Goal: Check status: Check status

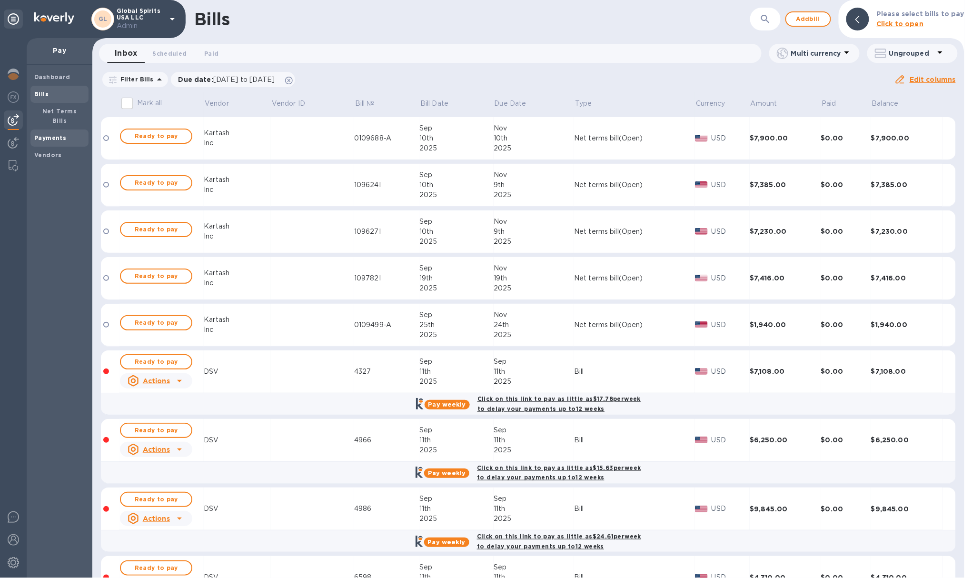
click at [68, 133] on span "Payments" at bounding box center [59, 138] width 50 height 10
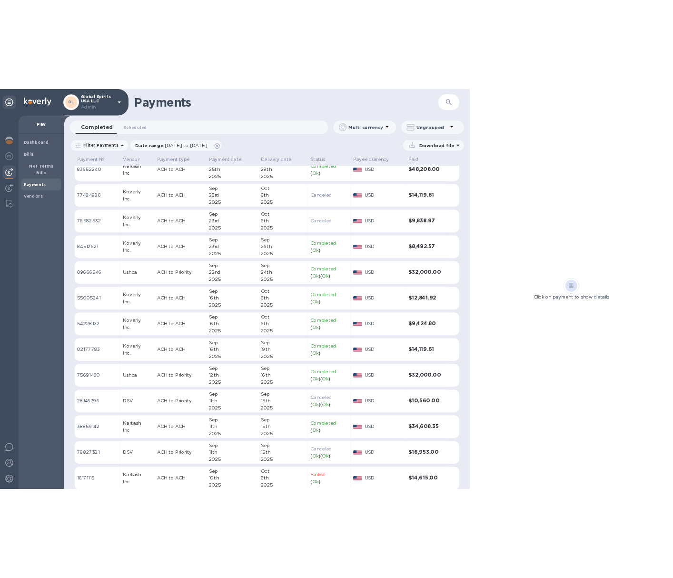
scroll to position [97, 0]
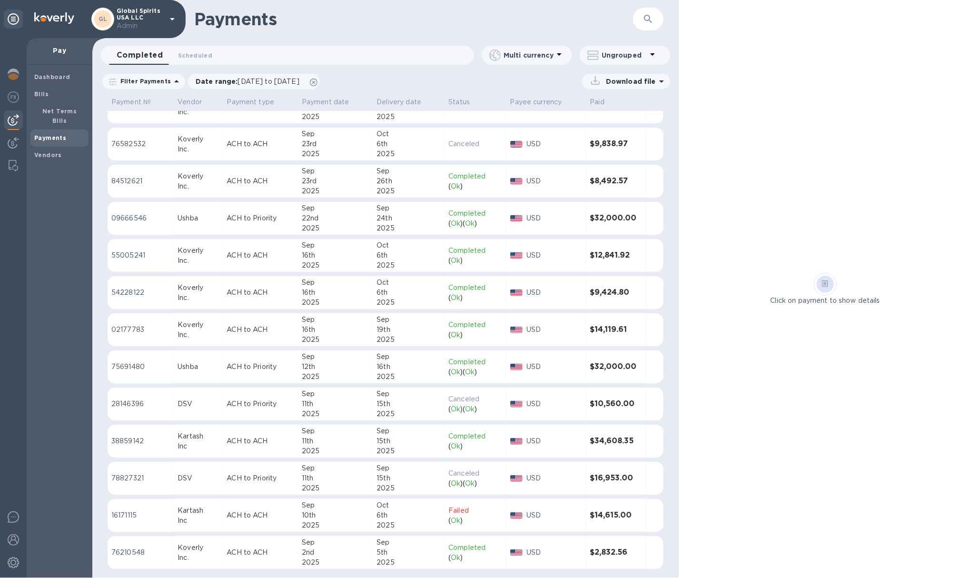
click at [270, 414] on td "ACH to Priority" at bounding box center [260, 404] width 75 height 33
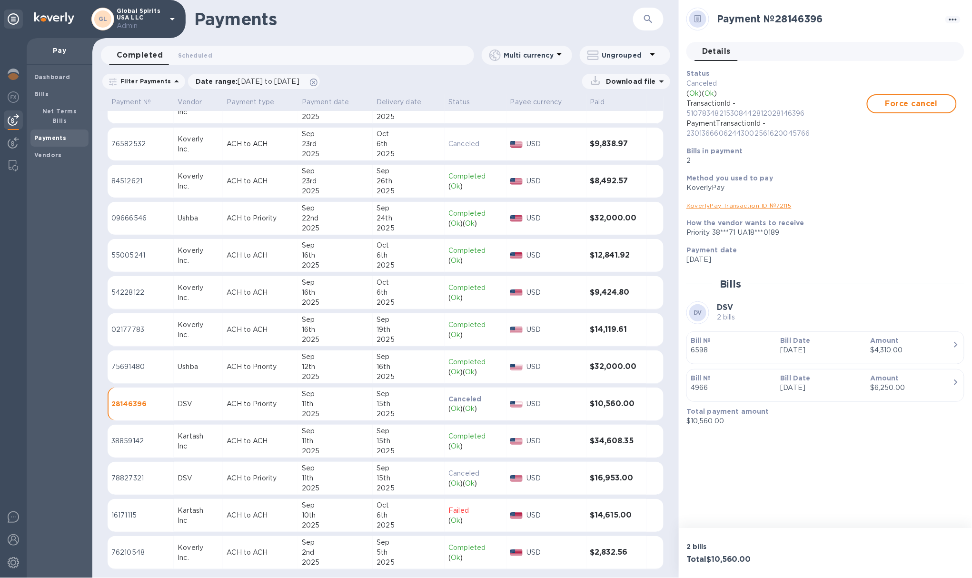
click at [280, 473] on p "ACH to Priority" at bounding box center [260, 478] width 67 height 10
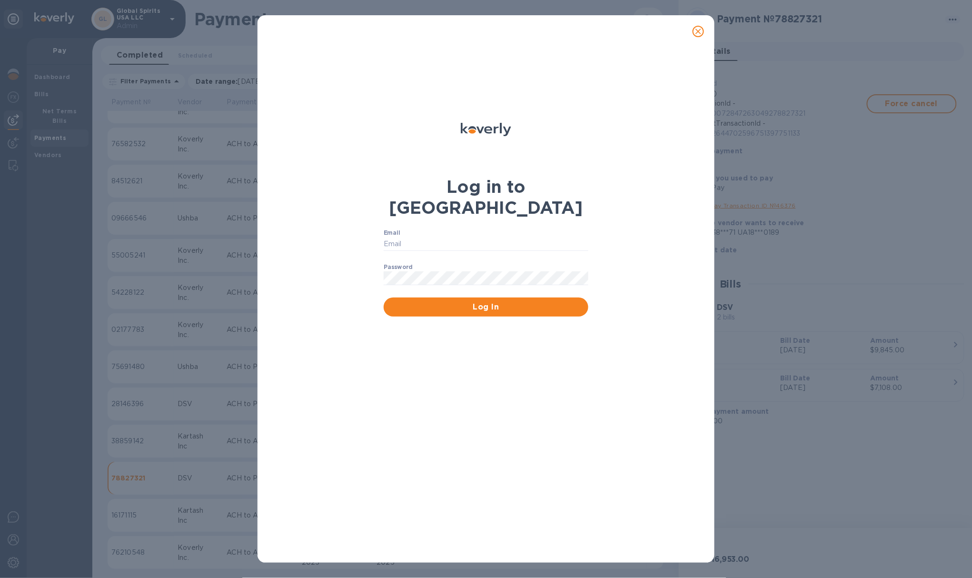
type input "[EMAIL_ADDRESS][DOMAIN_NAME]"
click at [567, 301] on span "Log In" at bounding box center [485, 306] width 189 height 11
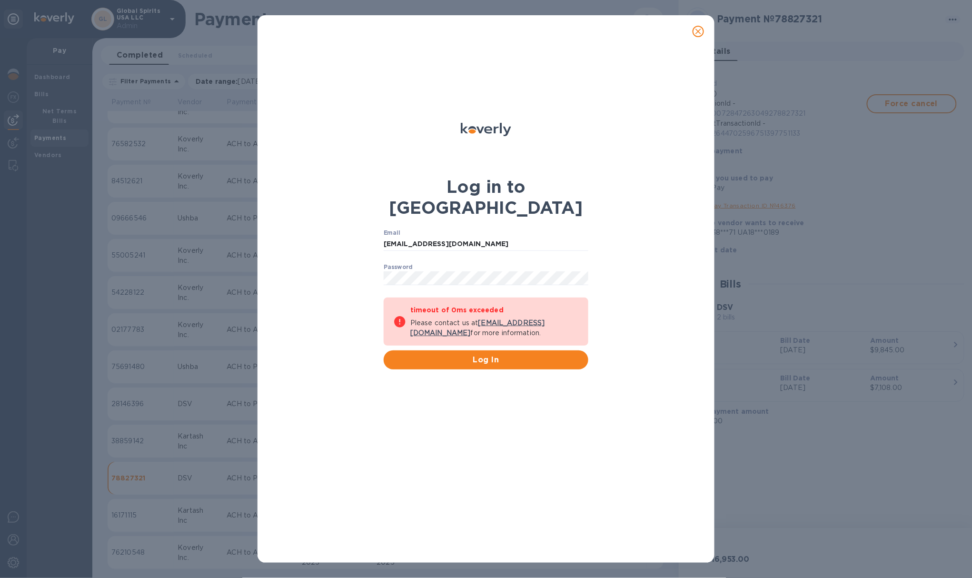
click at [703, 34] on icon "close" at bounding box center [699, 32] width 10 height 10
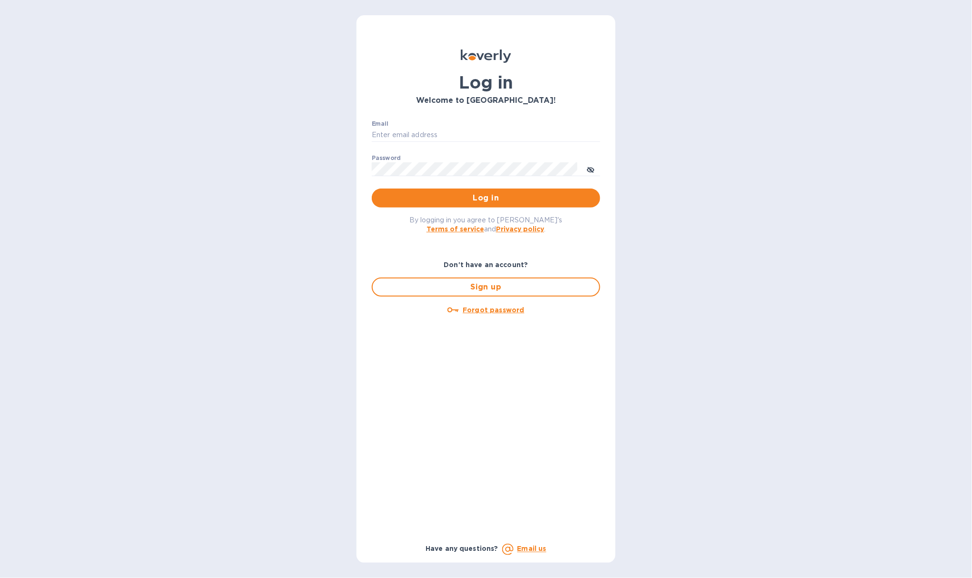
click at [703, 34] on div "Log in Welcome to [GEOGRAPHIC_DATA]! Email ​ Password ​ Log in By logging in yo…" at bounding box center [486, 289] width 972 height 578
type input "[EMAIL_ADDRESS][DOMAIN_NAME]"
